Goal: Check status: Check status

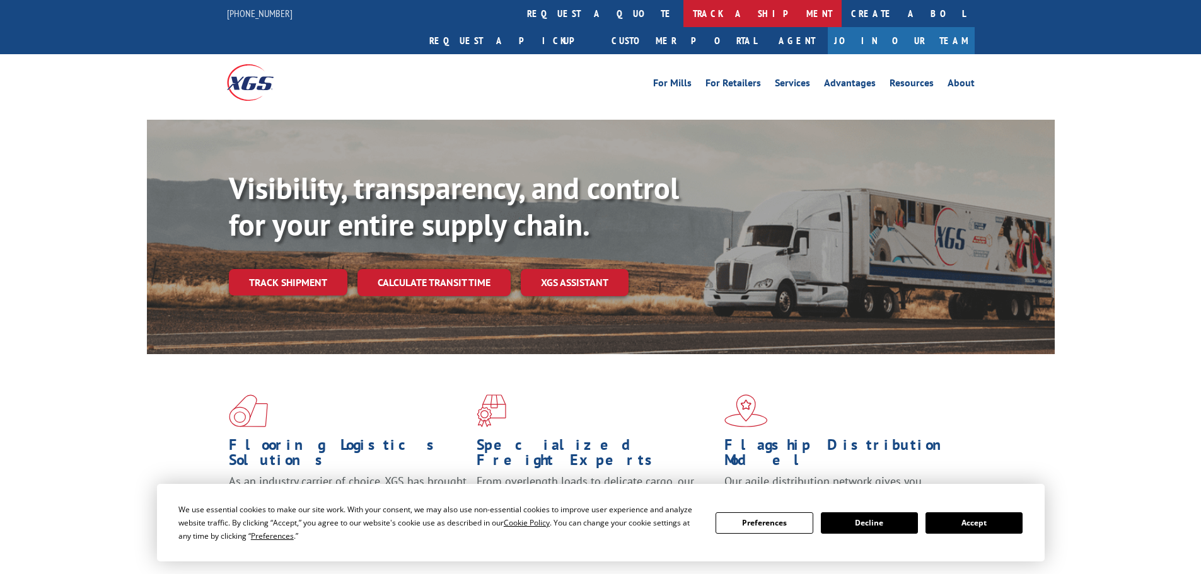
click at [683, 11] on link "track a shipment" at bounding box center [762, 13] width 158 height 27
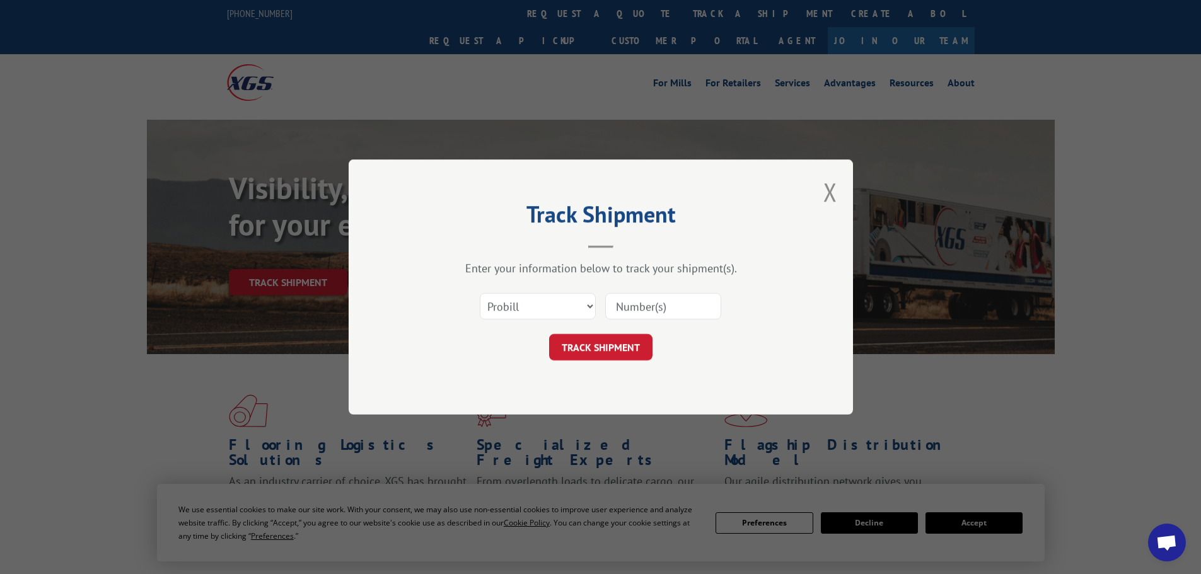
drag, startPoint x: 526, startPoint y: 282, endPoint x: 528, endPoint y: 291, distance: 9.0
click at [526, 283] on div "Enter your information below to track your shipment(s). Select category... Prob…" at bounding box center [601, 311] width 378 height 100
click at [528, 309] on select "Select category... Probill BOL PO" at bounding box center [538, 306] width 116 height 26
select select "po"
click at [480, 293] on select "Select category... Probill BOL PO" at bounding box center [538, 306] width 116 height 26
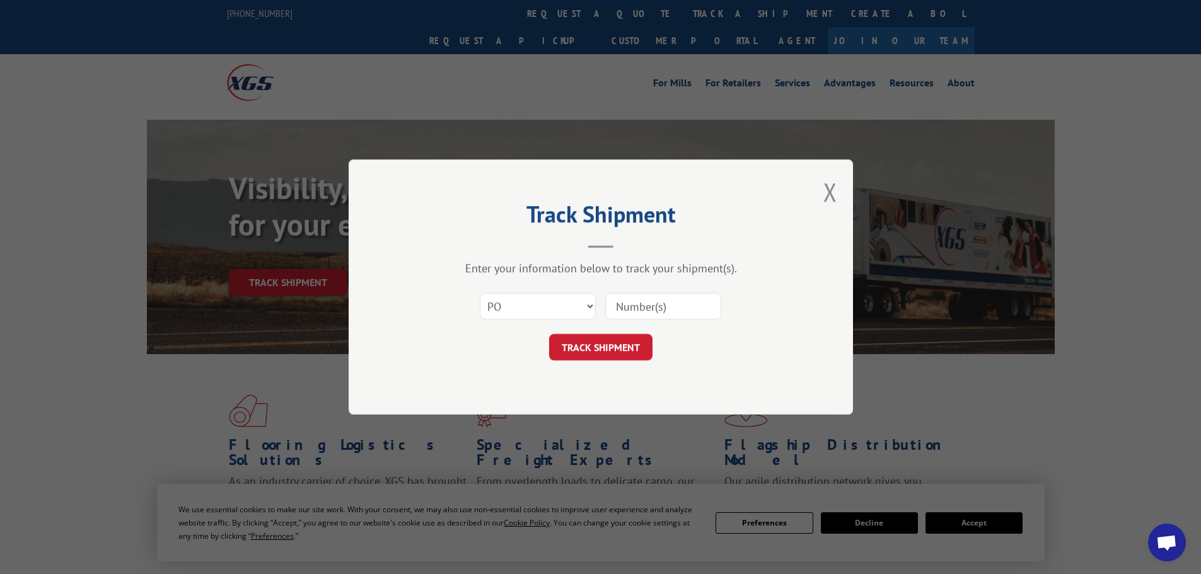
click at [627, 311] on input at bounding box center [663, 306] width 116 height 26
paste input "87537068"
type input "87537068"
click at [599, 330] on form "Select category... Probill BOL PO 87537068 TRACK SHIPMENT" at bounding box center [601, 322] width 378 height 75
click at [599, 340] on button "TRACK SHIPMENT" at bounding box center [600, 347] width 103 height 26
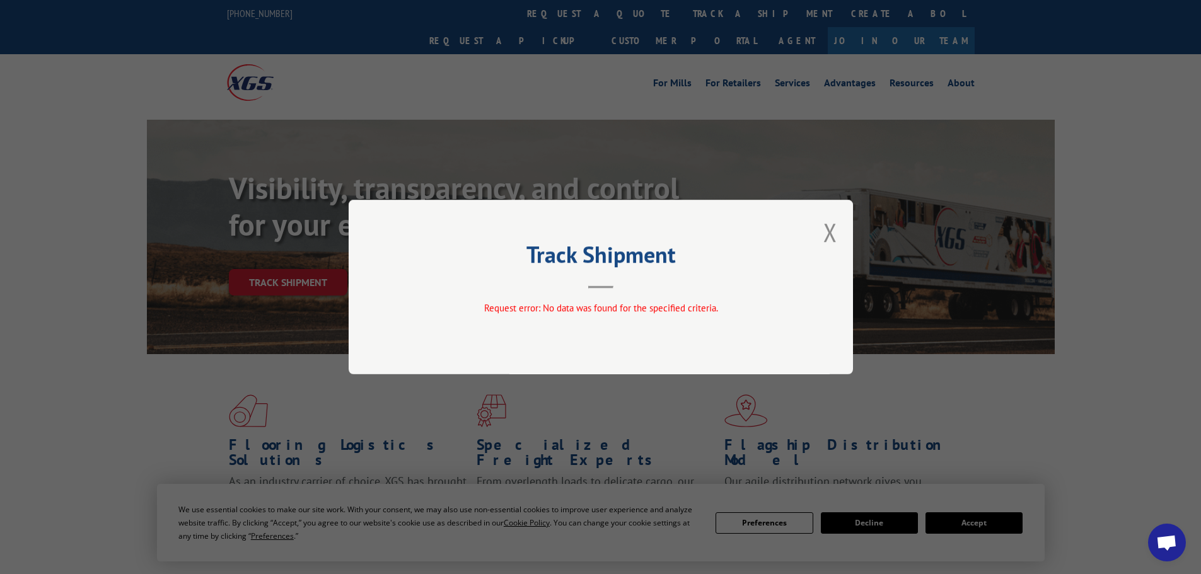
click at [839, 226] on div "Track Shipment Request error: No data was found for the specified criteria." at bounding box center [601, 287] width 504 height 175
click at [832, 226] on button "Close modal" at bounding box center [830, 232] width 14 height 33
